Goal: Navigation & Orientation: Find specific page/section

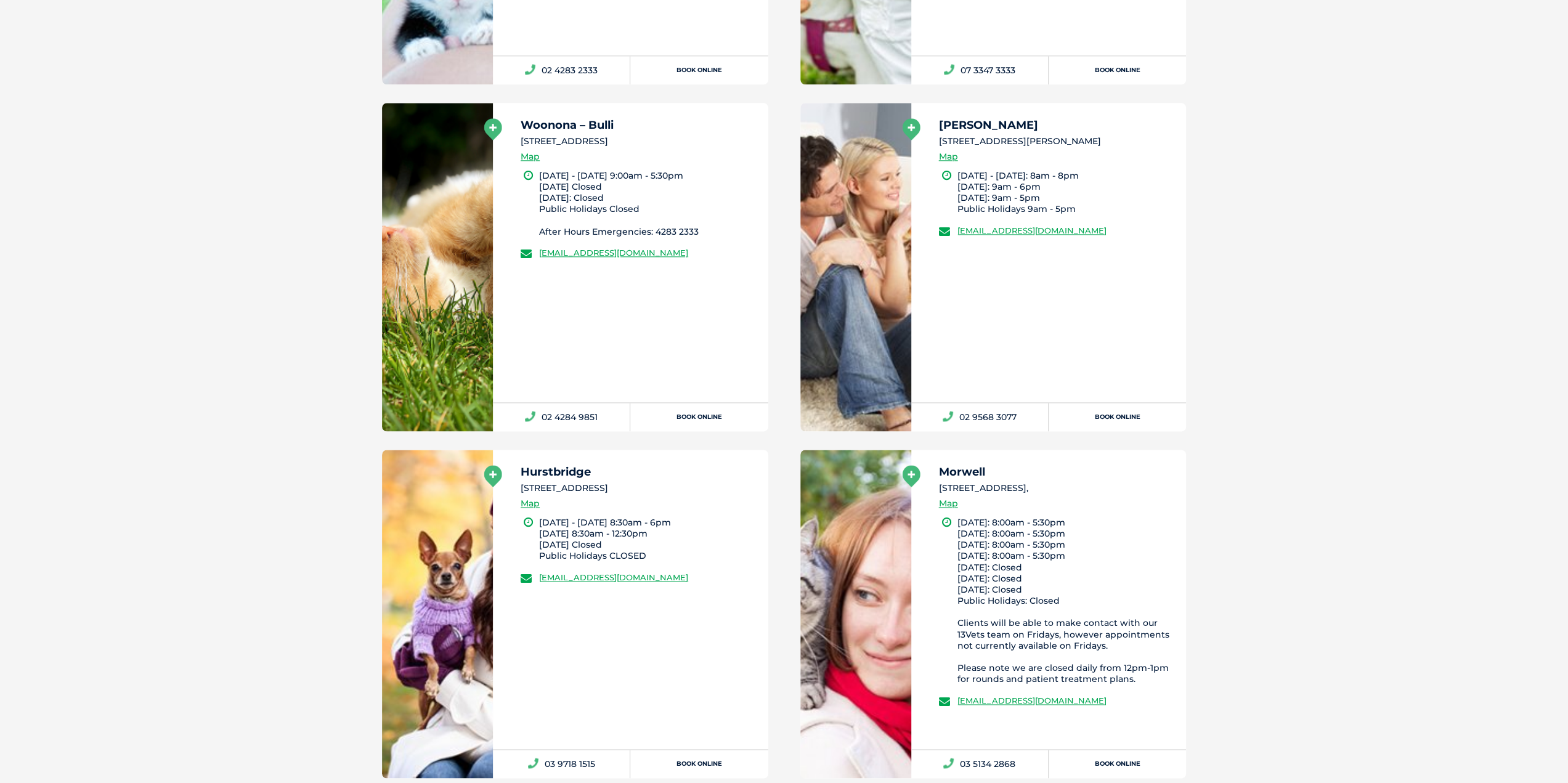
scroll to position [15653, 0]
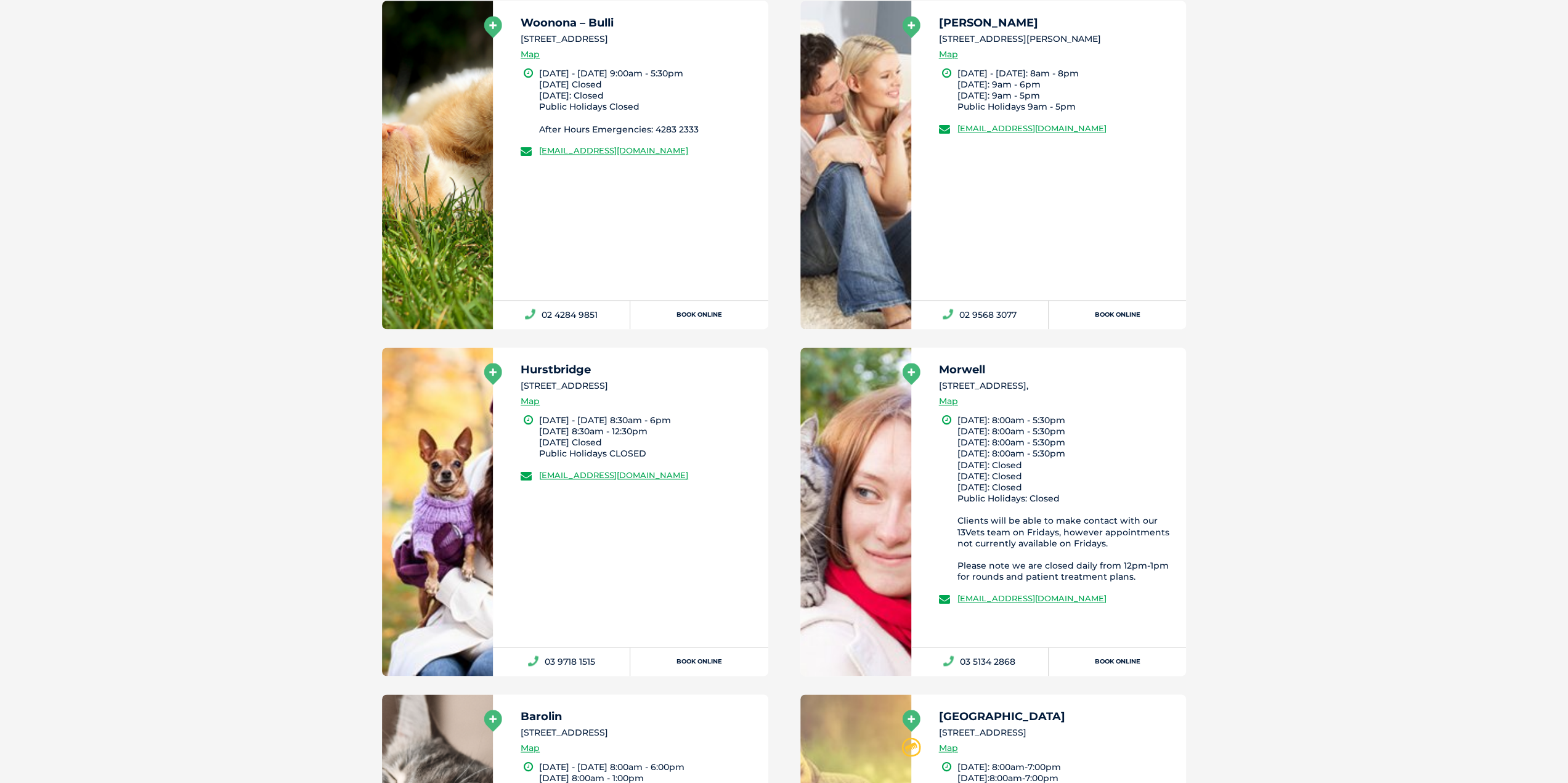
drag, startPoint x: 523, startPoint y: 360, endPoint x: 1149, endPoint y: 571, distance: 660.6
click at [1163, 570] on li "[DATE]: 8:00am - 5:30pm [DATE]: 8:00am - 5:30pm [DATE]: 8:00am - 5:30pm [DATE]:…" at bounding box center [1066, 498] width 218 height 168
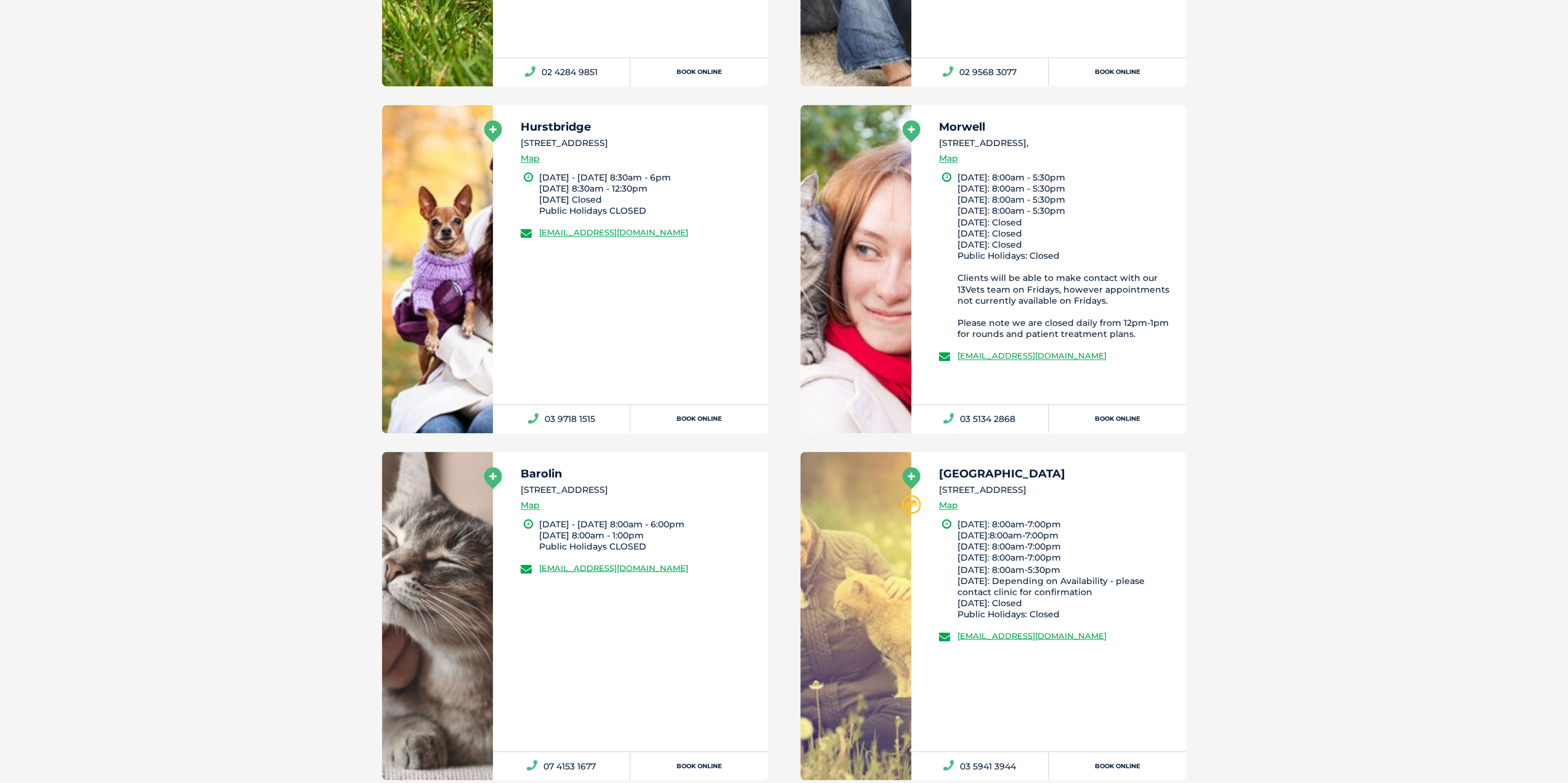
scroll to position [16023, 0]
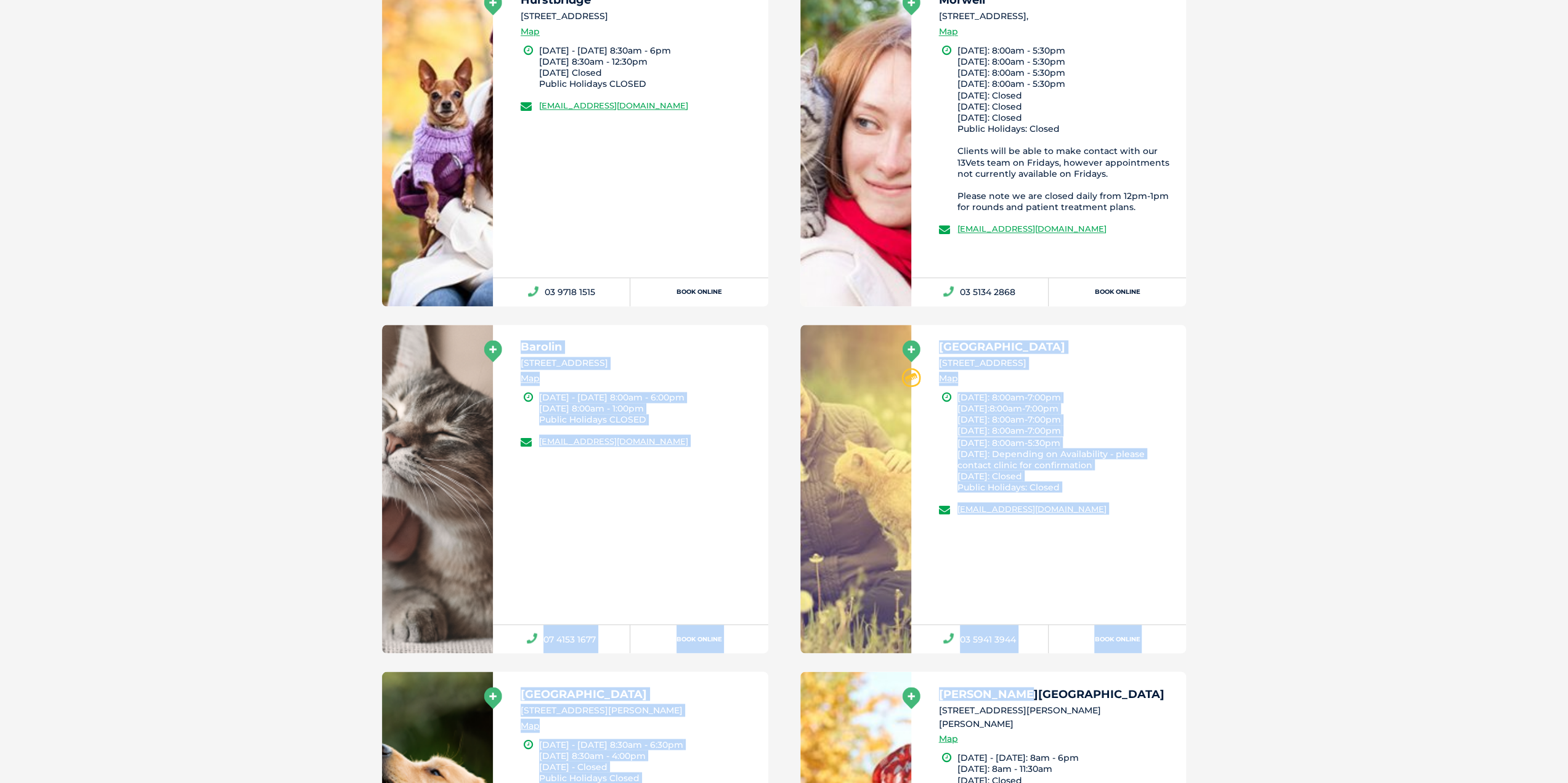
drag, startPoint x: 521, startPoint y: 335, endPoint x: 1223, endPoint y: 653, distance: 770.7
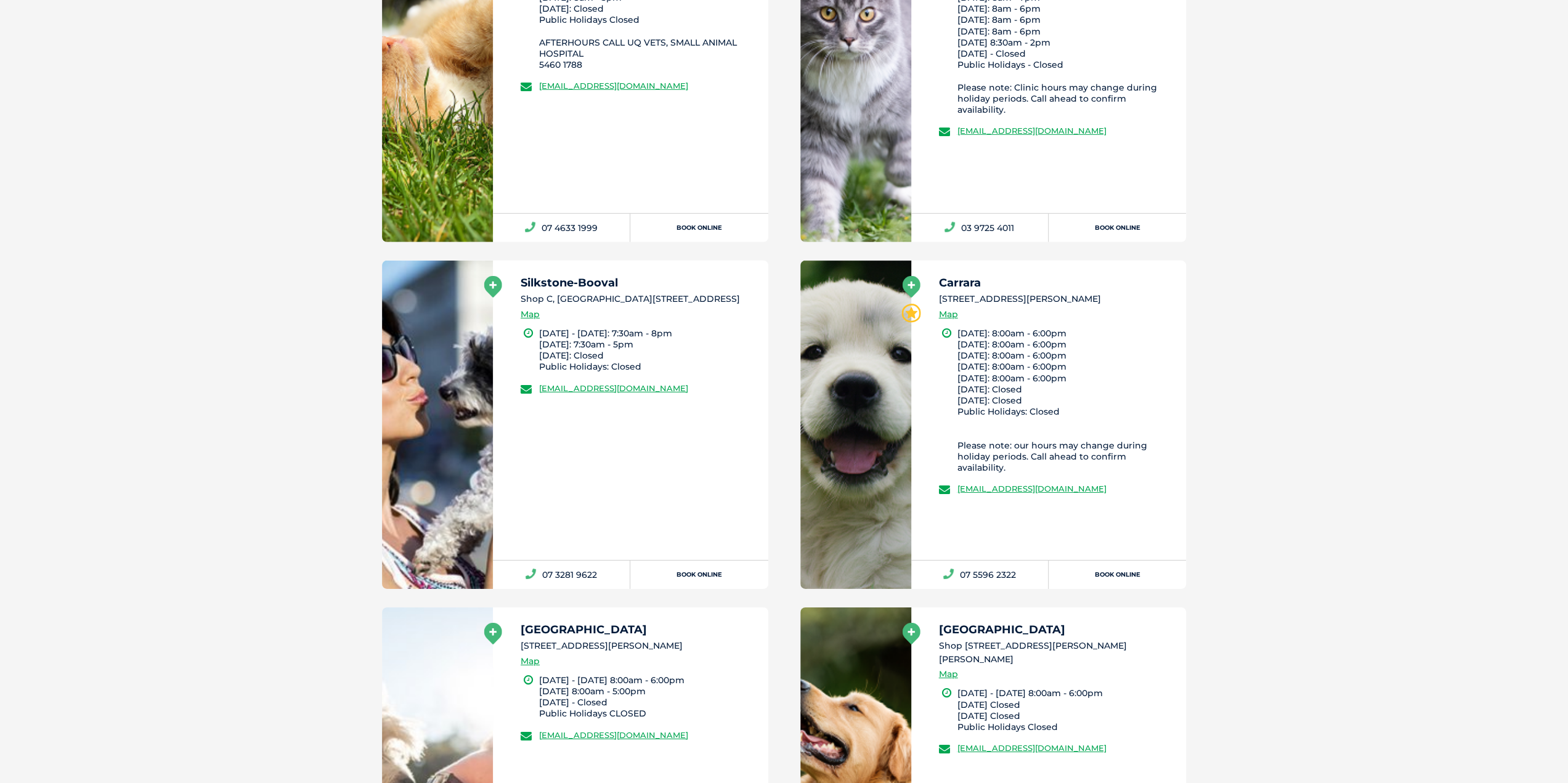
scroll to position [18303, 0]
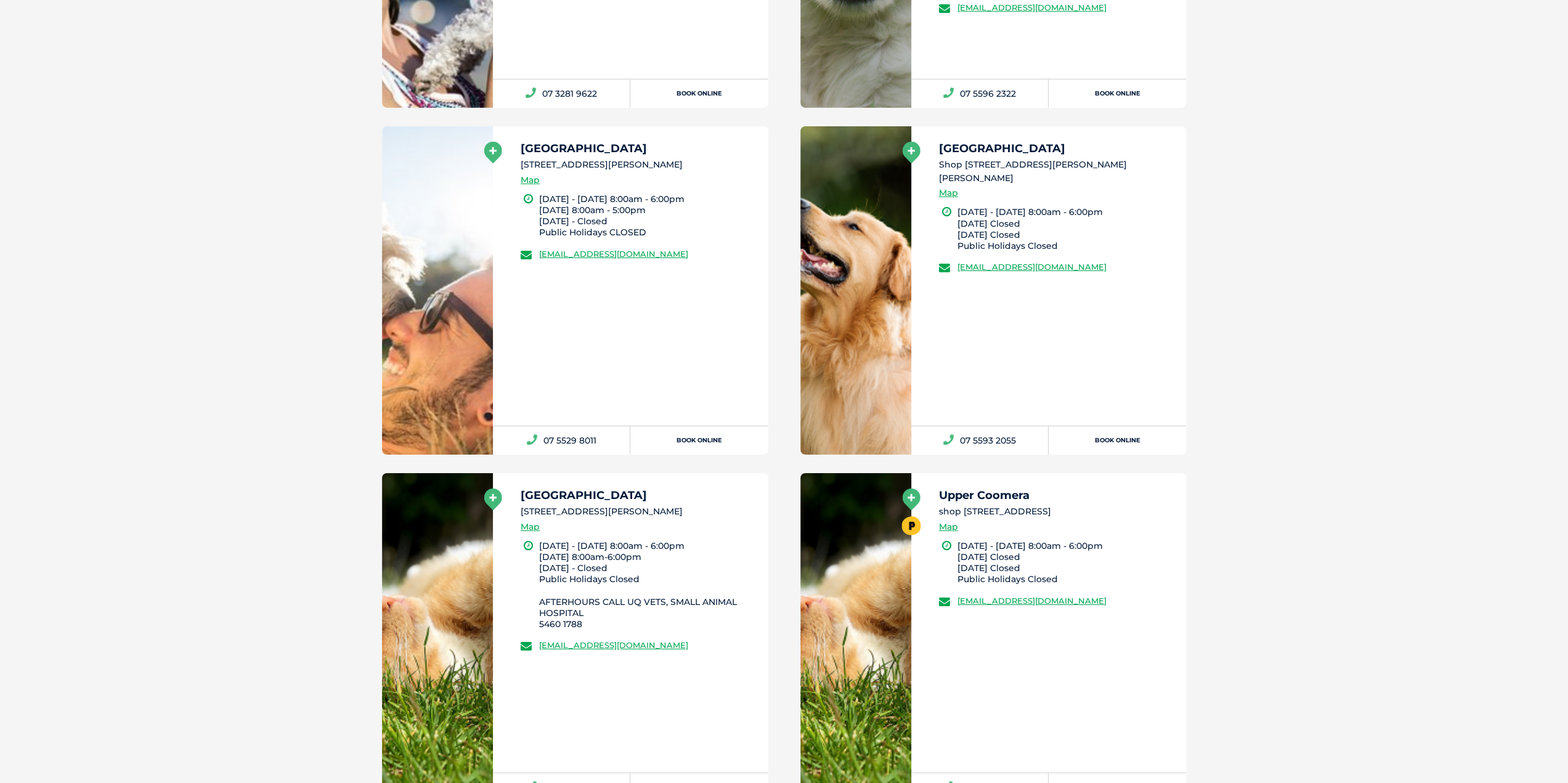
drag, startPoint x: 517, startPoint y: 479, endPoint x: 709, endPoint y: 505, distance: 193.8
click at [709, 505] on div "[GEOGRAPHIC_DATA] [STREET_ADDRESS][PERSON_NAME] Map [DATE] - [DATE] 8:00am - 6:…" at bounding box center [630, 623] width 275 height 300
click at [709, 505] on li "[STREET_ADDRESS][PERSON_NAME]" at bounding box center [639, 512] width 236 height 13
drag, startPoint x: 709, startPoint y: 500, endPoint x: 519, endPoint y: 486, distance: 190.5
click at [519, 486] on div "[GEOGRAPHIC_DATA] [STREET_ADDRESS][PERSON_NAME] Map [DATE] - [DATE] 8:00am - 6:…" at bounding box center [630, 623] width 275 height 300
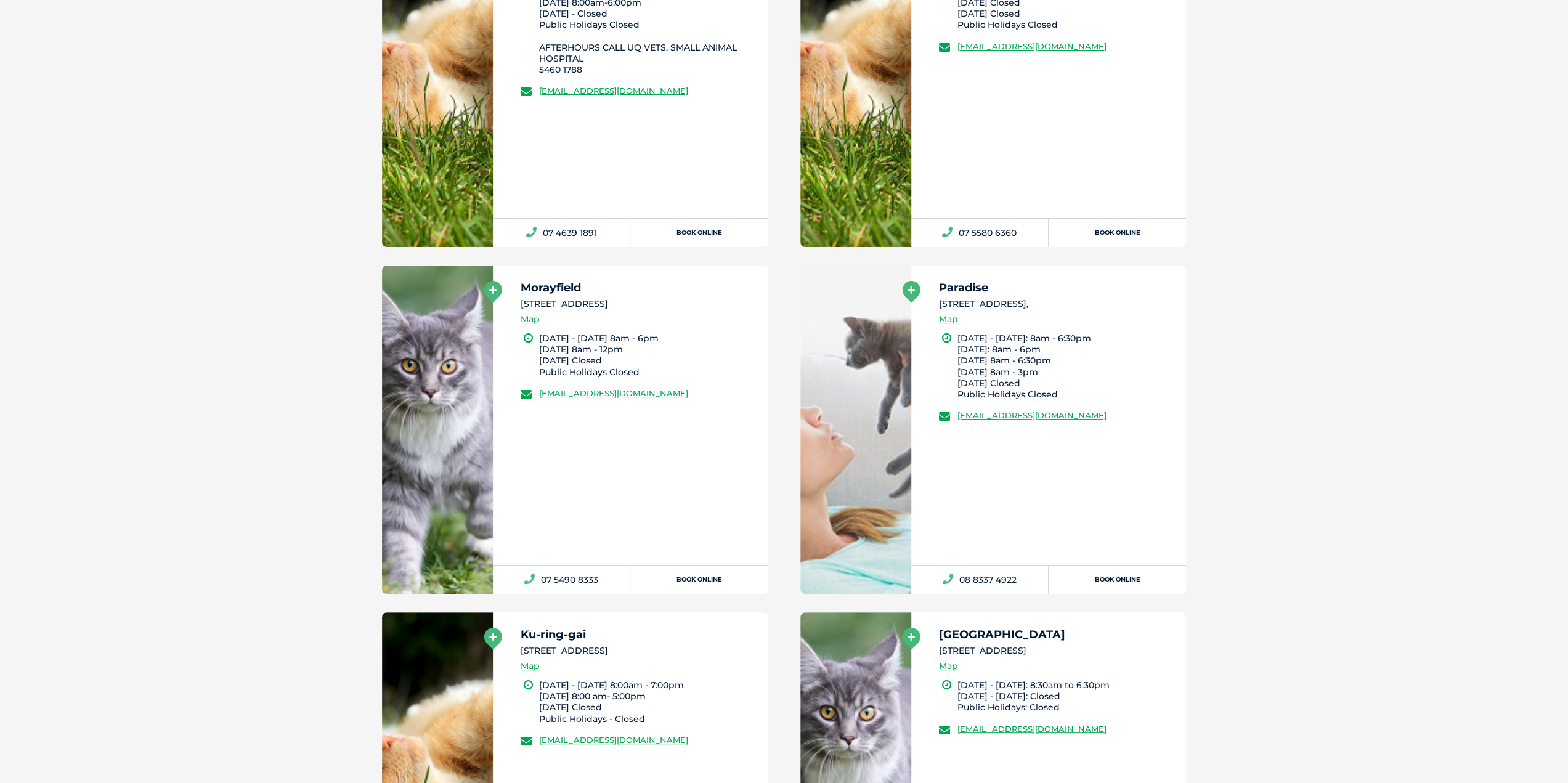
scroll to position [19413, 0]
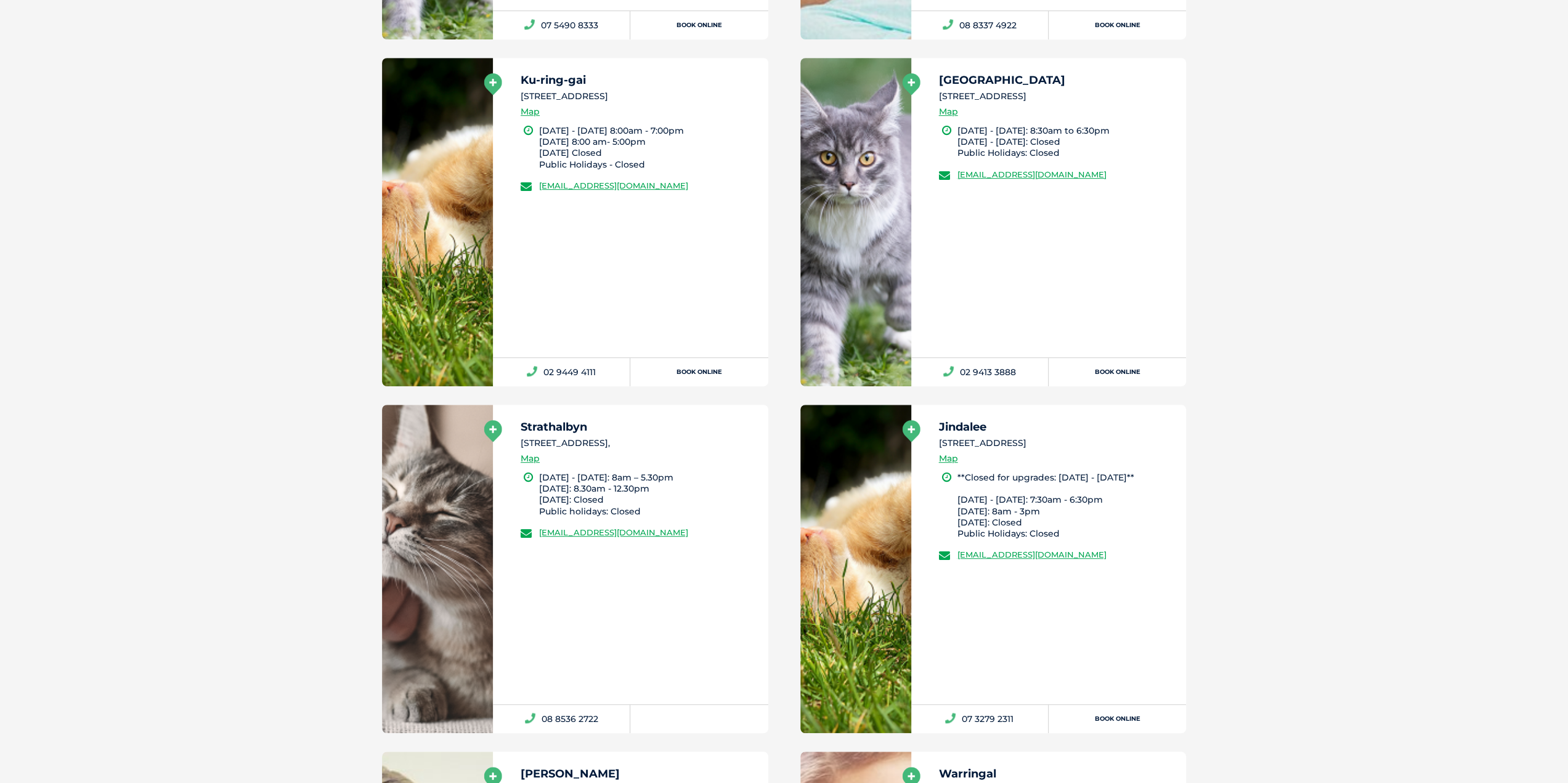
drag, startPoint x: 938, startPoint y: 417, endPoint x: 1235, endPoint y: 632, distance: 366.7
click at [1178, 450] on div "Jindalee [STREET_ADDRESS] Map **Closed for upgrades: [DATE] - [DATE]** [DATE] -…" at bounding box center [1049, 555] width 275 height 300
drag, startPoint x: 938, startPoint y: 415, endPoint x: 1157, endPoint y: 436, distance: 220.0
click at [1157, 436] on div "Jindalee [STREET_ADDRESS] Map" at bounding box center [1057, 446] width 236 height 51
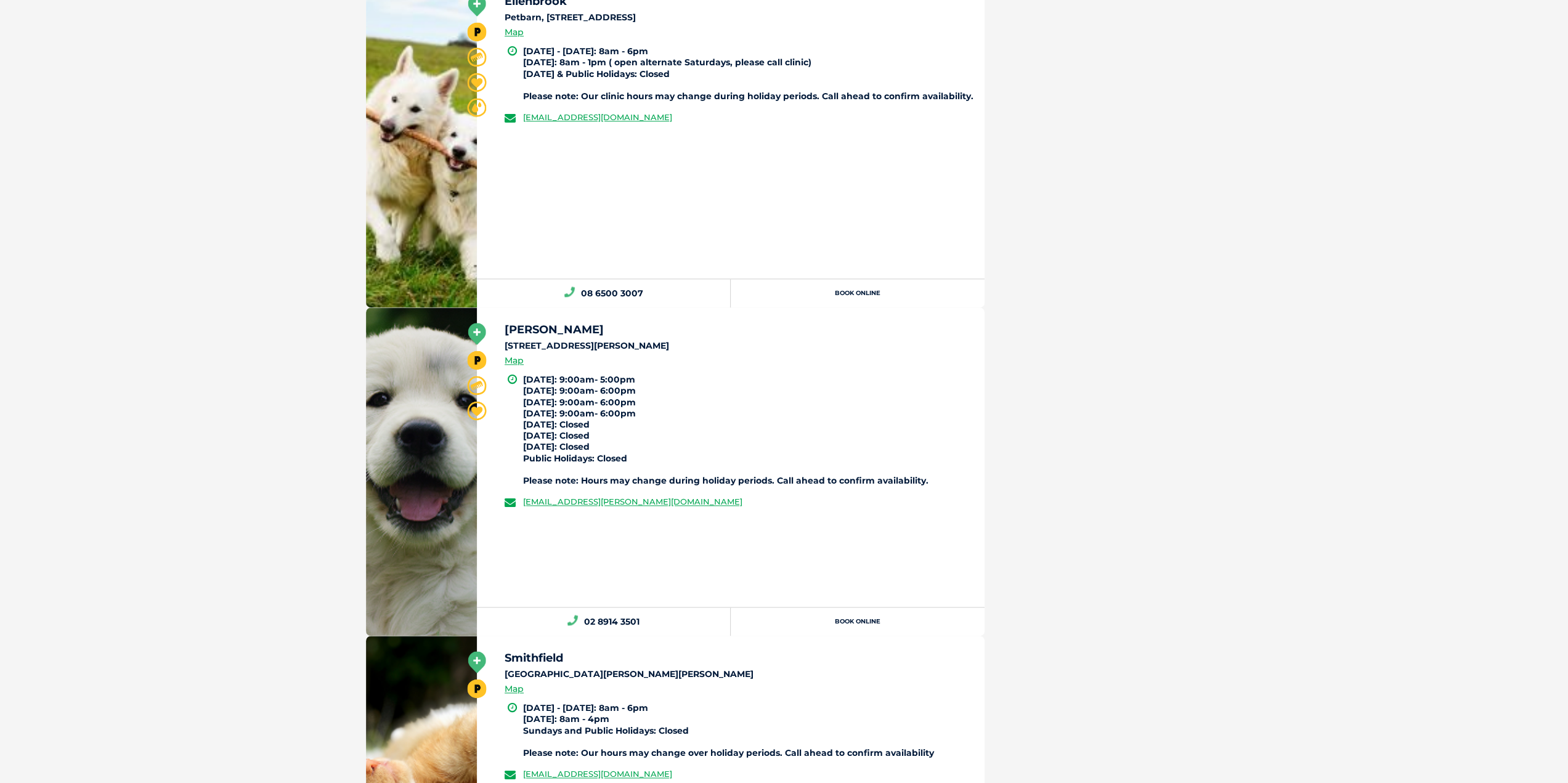
scroll to position [25144, 0]
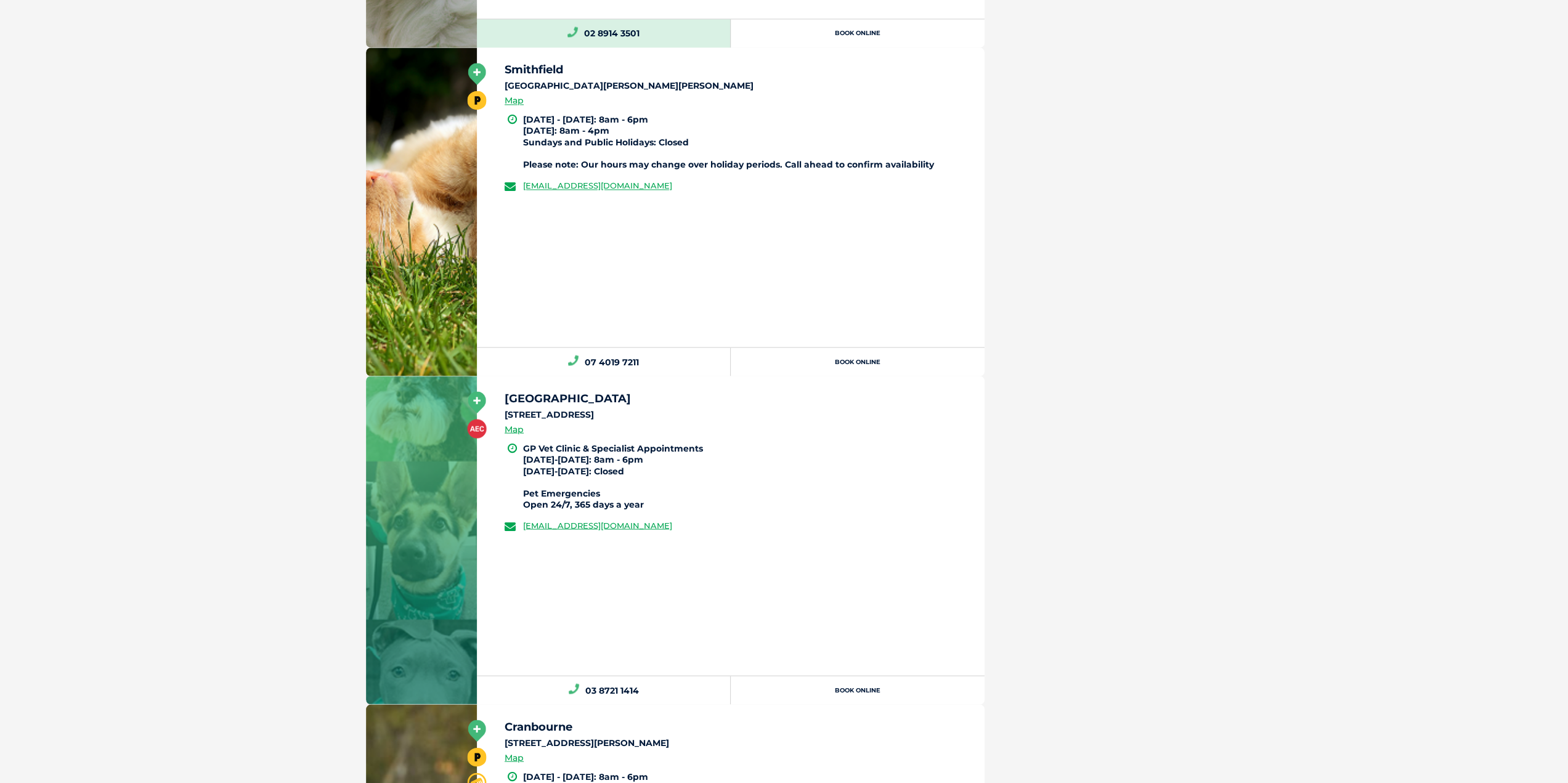
scroll to position [25637, 0]
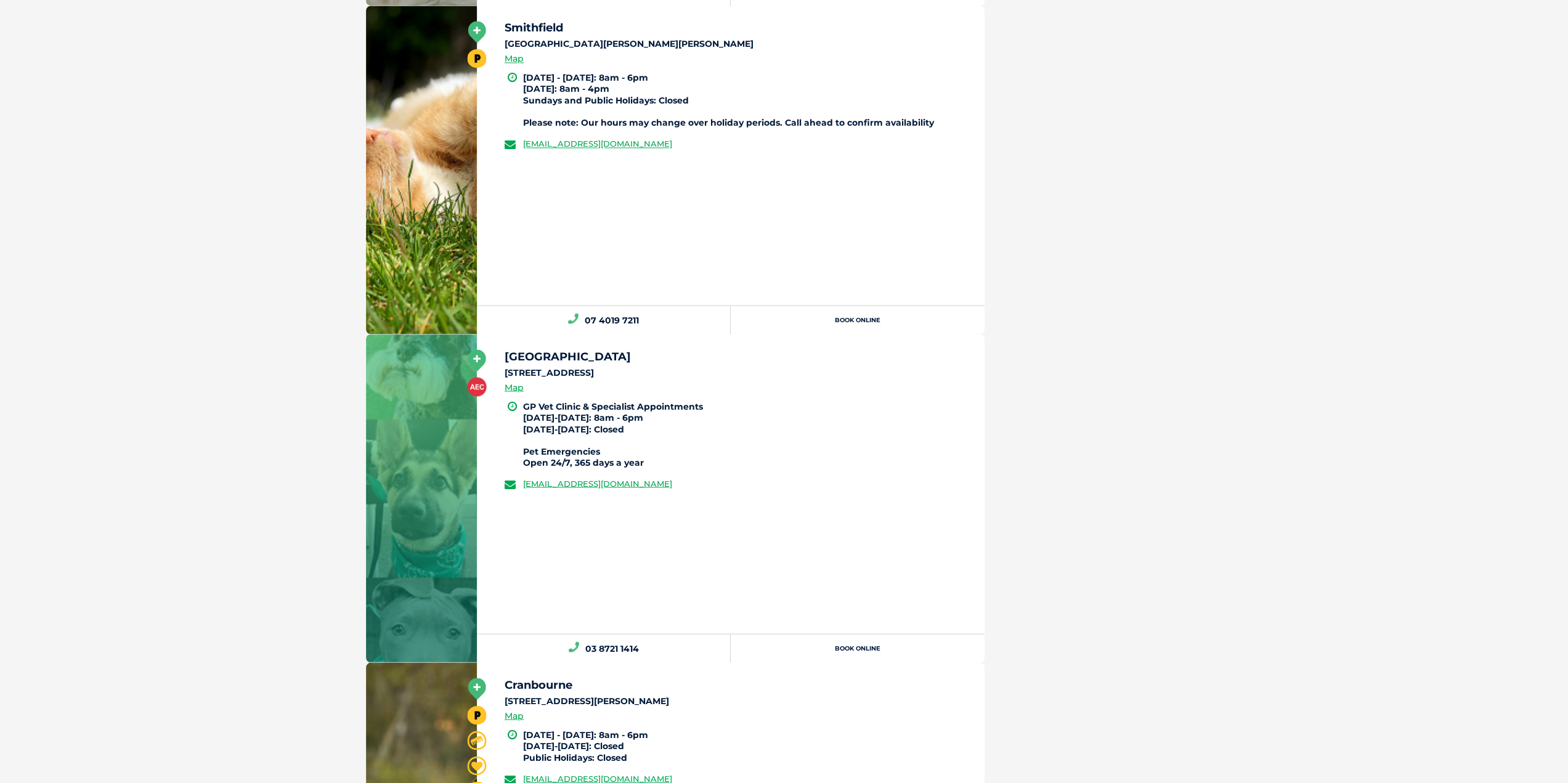
drag, startPoint x: 506, startPoint y: 342, endPoint x: 662, endPoint y: 343, distance: 156.0
click at [662, 351] on h5 "[GEOGRAPHIC_DATA]" at bounding box center [738, 356] width 469 height 11
click at [699, 351] on h5 "[GEOGRAPHIC_DATA]" at bounding box center [738, 356] width 469 height 11
drag, startPoint x: 699, startPoint y: 345, endPoint x: 503, endPoint y: 335, distance: 196.3
click at [503, 335] on div "[GEOGRAPHIC_DATA] [STREET_ADDRESS] Map GP Vet Clinic & Specialist Appointments …" at bounding box center [730, 484] width 507 height 300
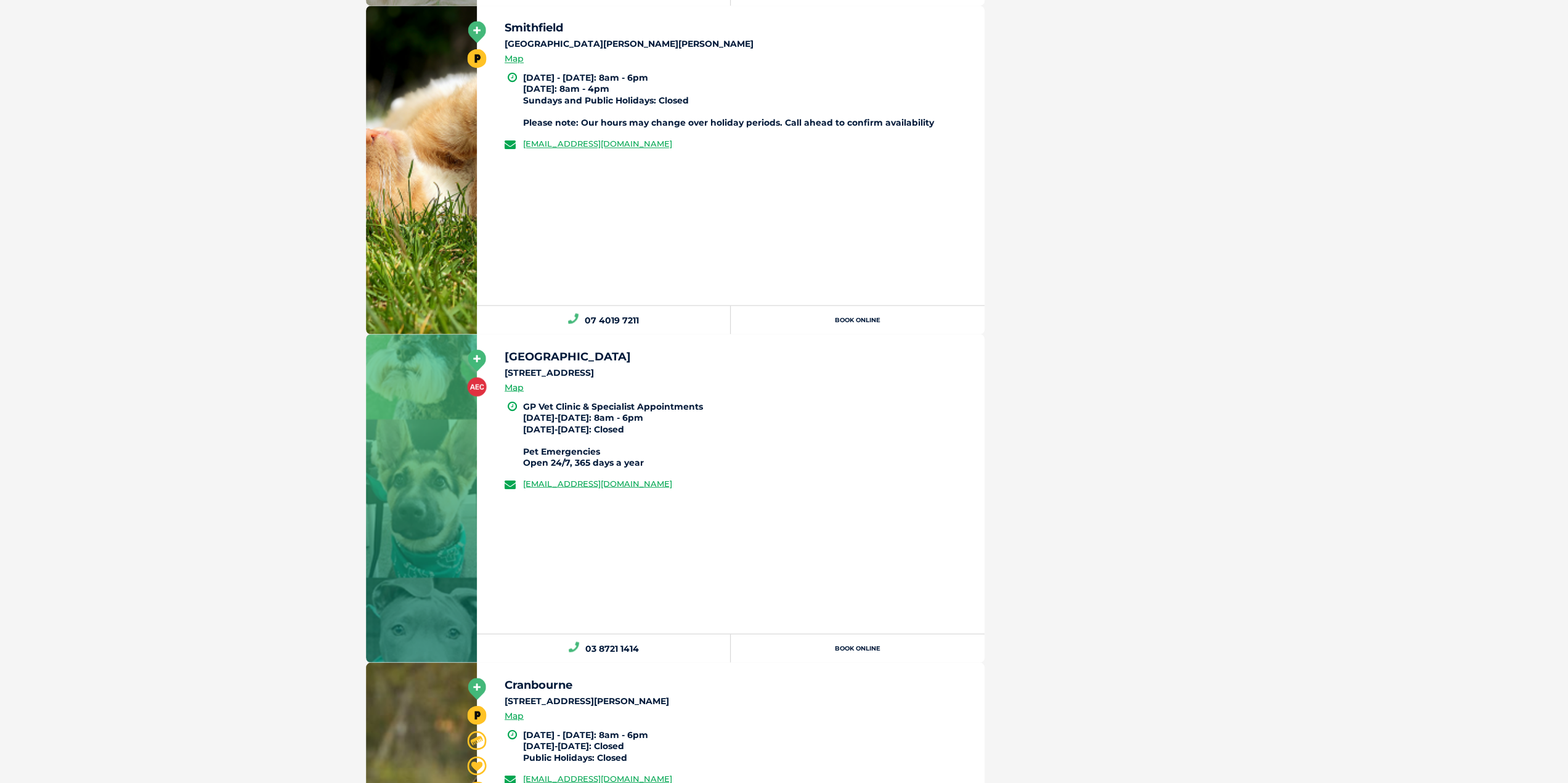
click at [977, 475] on div "[GEOGRAPHIC_DATA] [STREET_ADDRESS] Map GP Vet Clinic & Specialist Appointments …" at bounding box center [730, 484] width 507 height 300
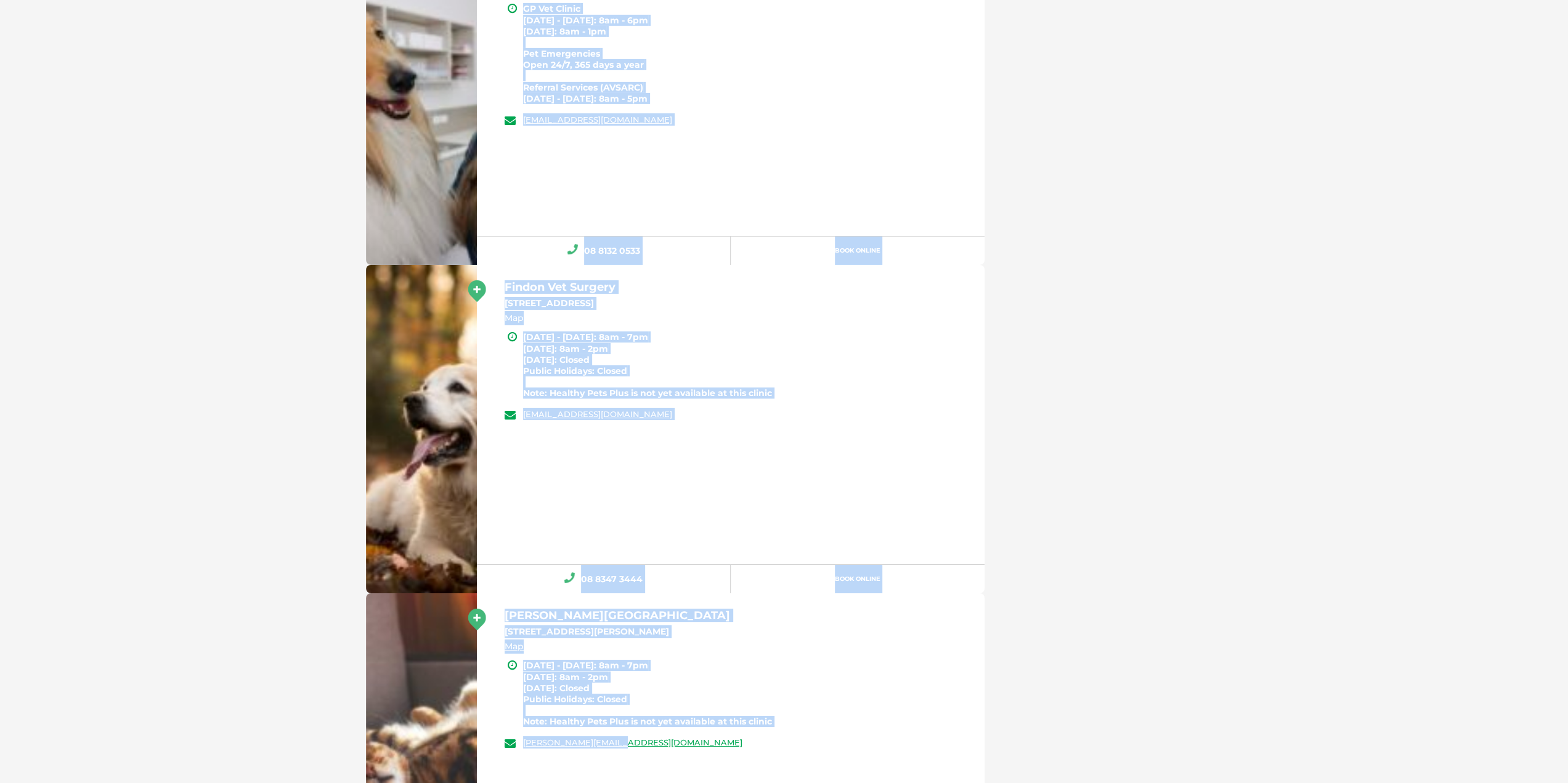
scroll to position [27653, 0]
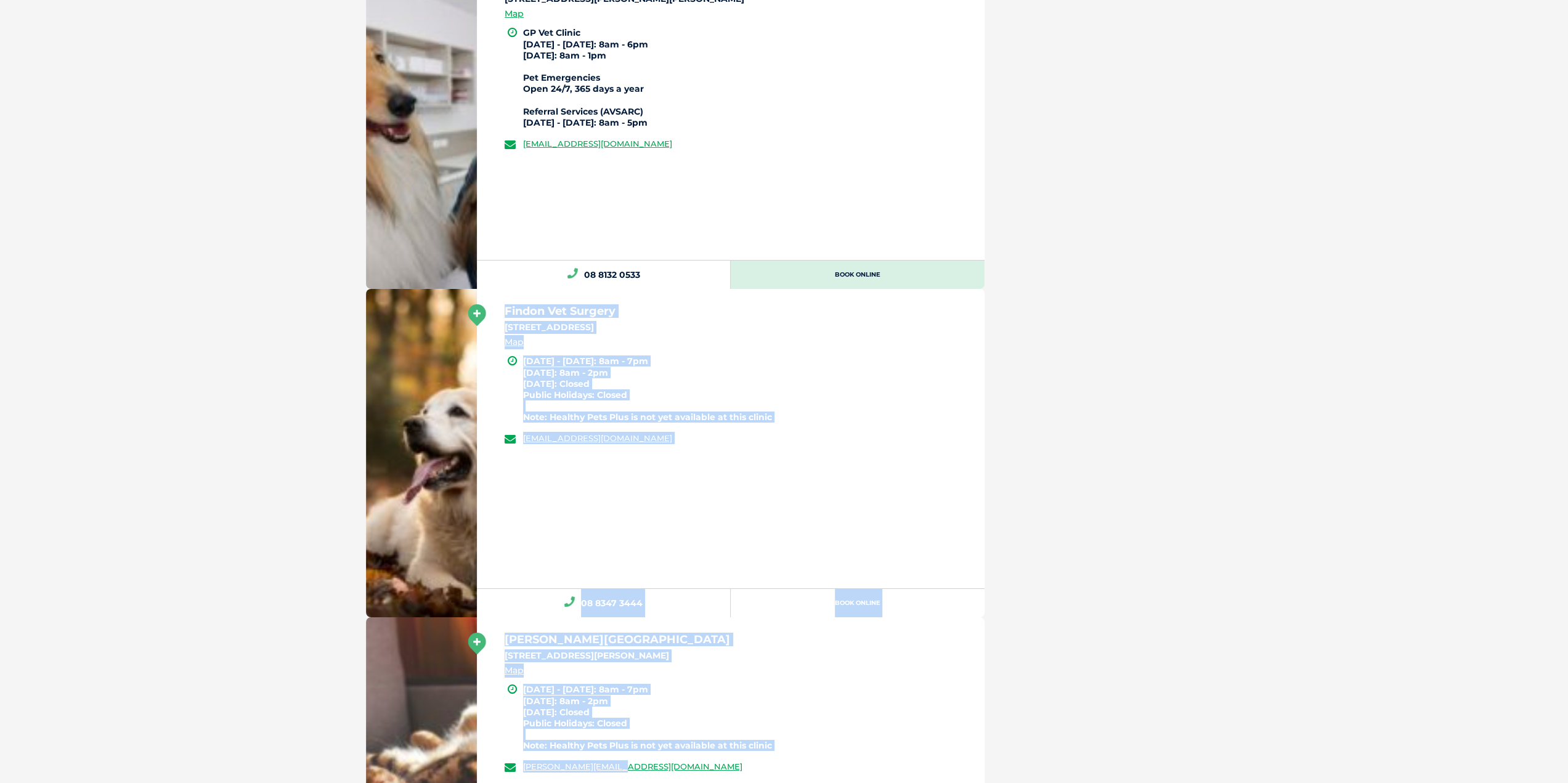
drag, startPoint x: 733, startPoint y: 299, endPoint x: 977, endPoint y: 271, distance: 245.6
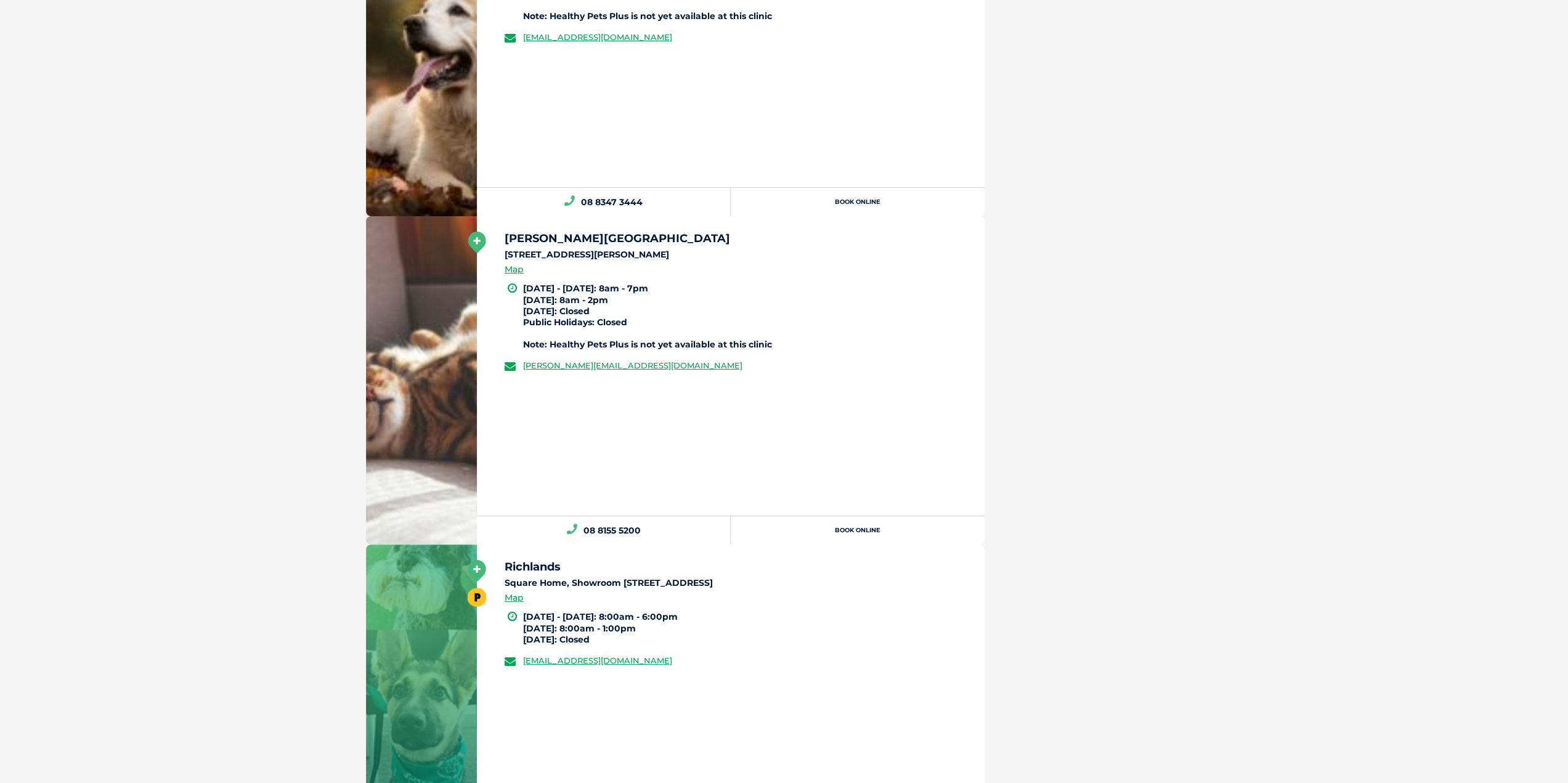
scroll to position [28207, 0]
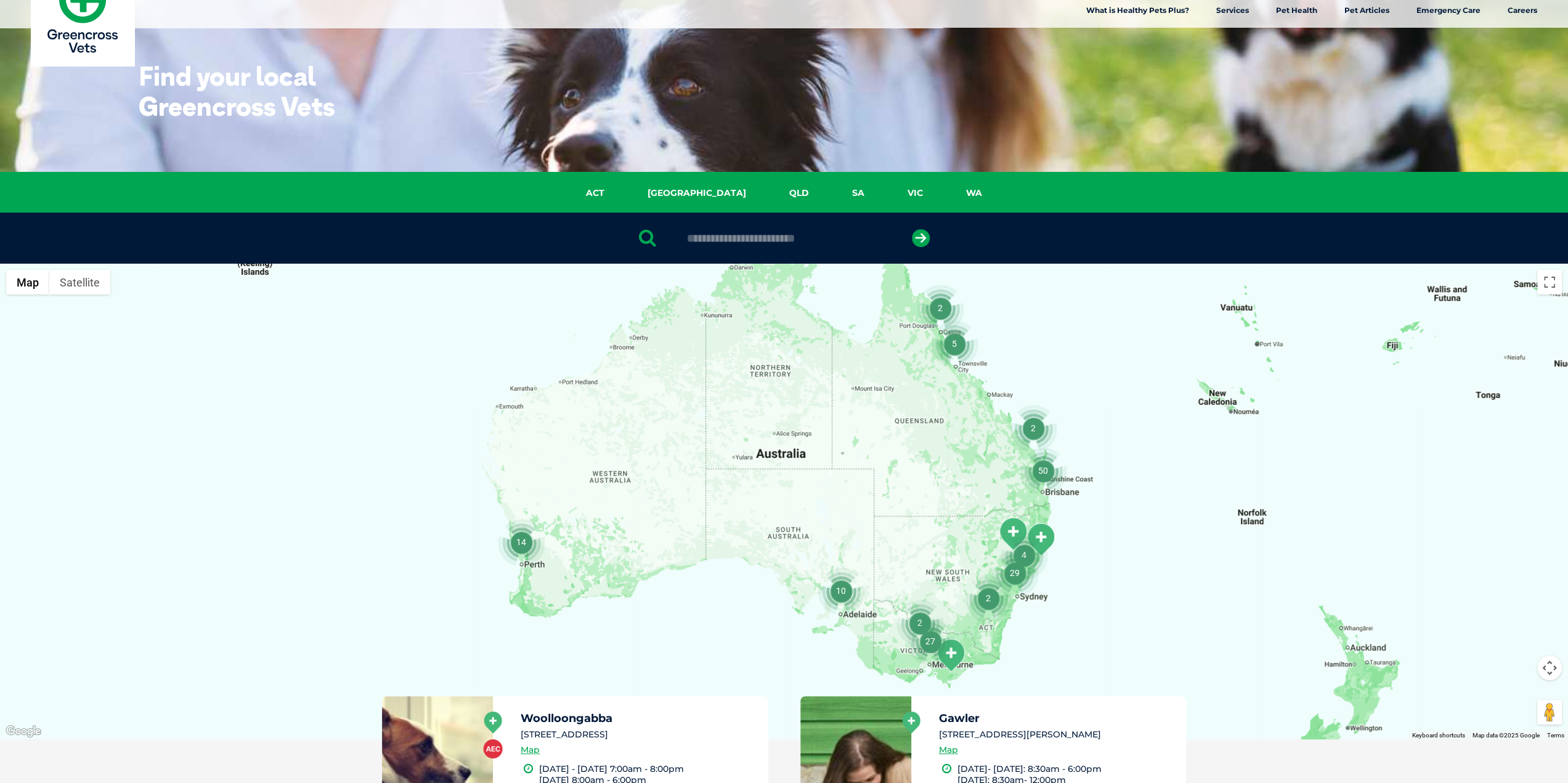
scroll to position [0, 0]
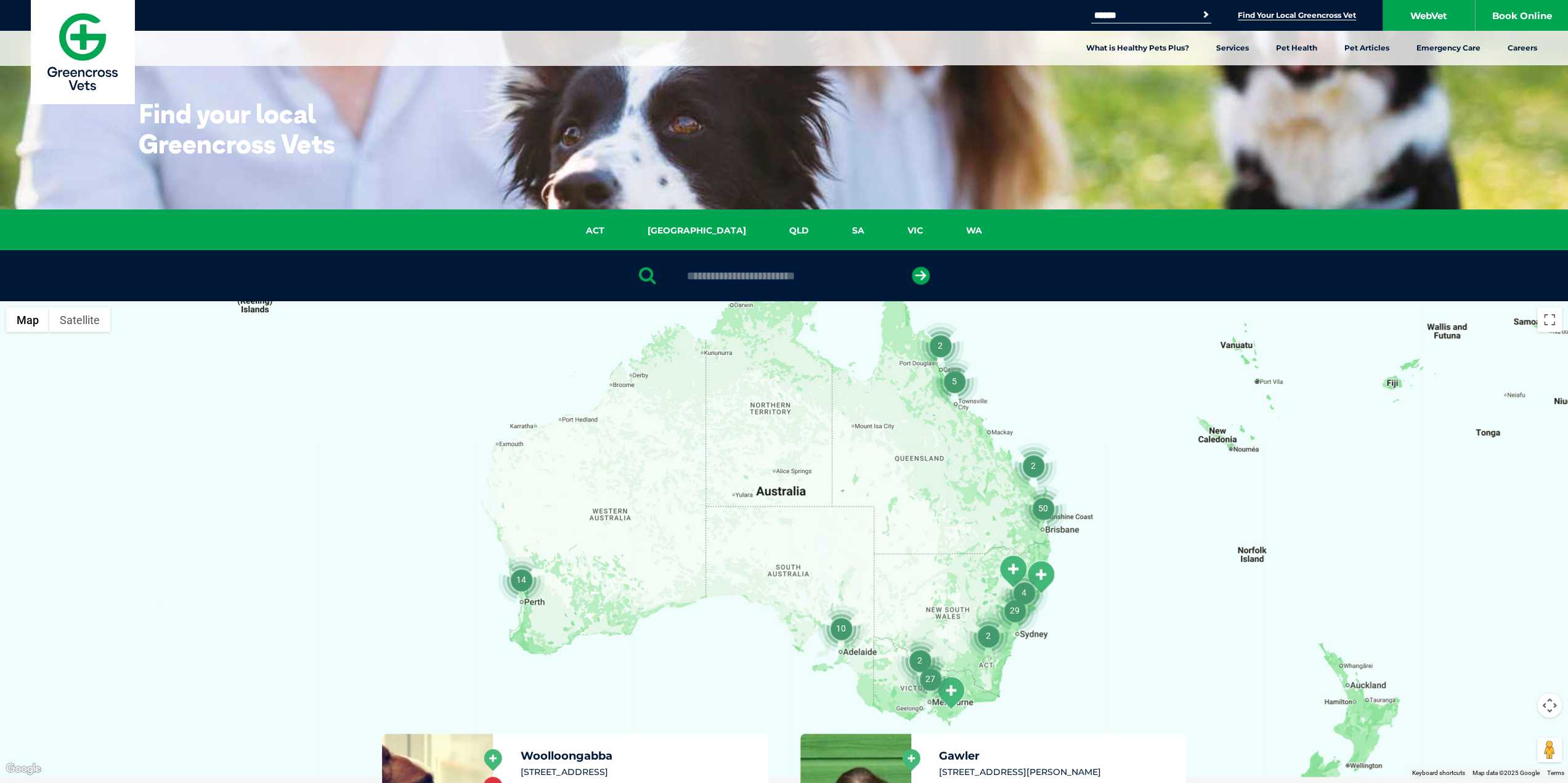
drag, startPoint x: 1158, startPoint y: 608, endPoint x: 435, endPoint y: -75, distance: 994.6
